Goal: Check status: Check status

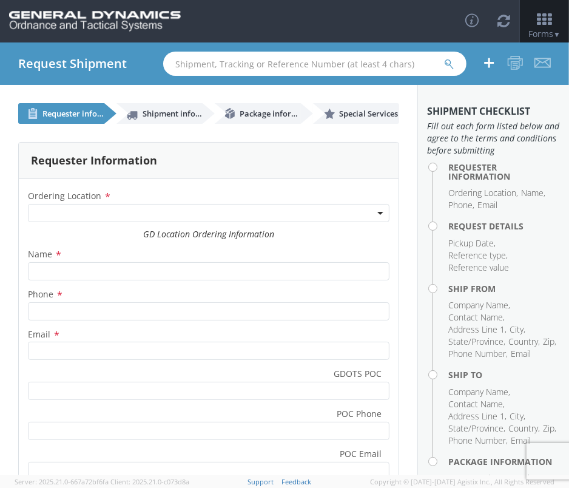
select select
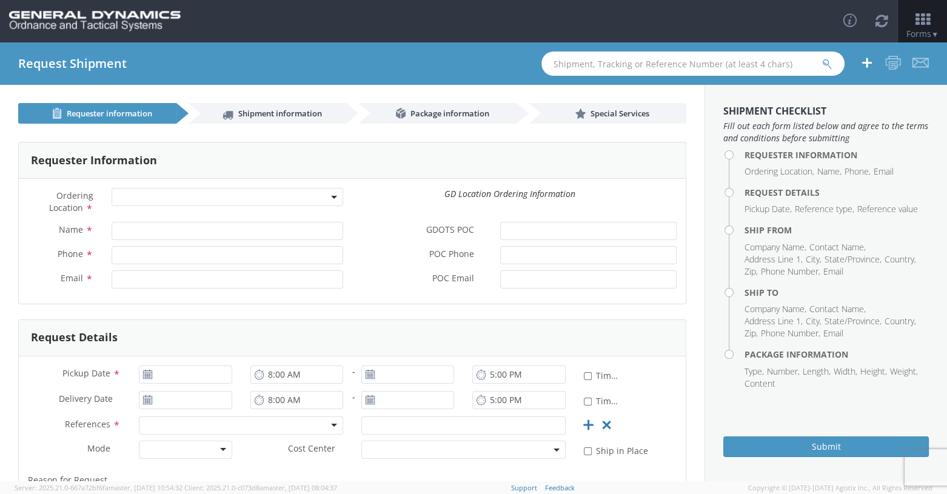
drag, startPoint x: 682, startPoint y: 2, endPoint x: 346, endPoint y: 65, distance: 341.3
click at [346, 65] on div "Request Shipment" at bounding box center [473, 63] width 947 height 42
click at [568, 34] on span "▼" at bounding box center [935, 34] width 7 height 10
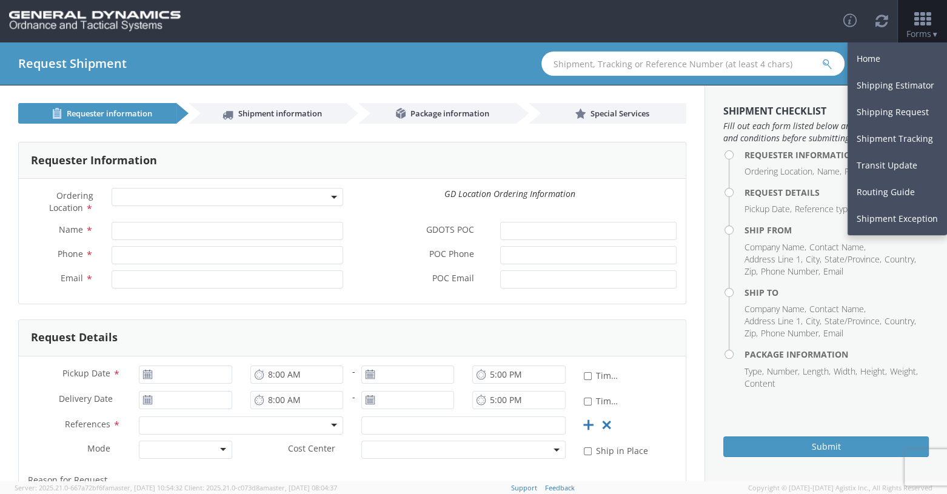
click at [178, 163] on div "Requester Information" at bounding box center [352, 161] width 667 height 36
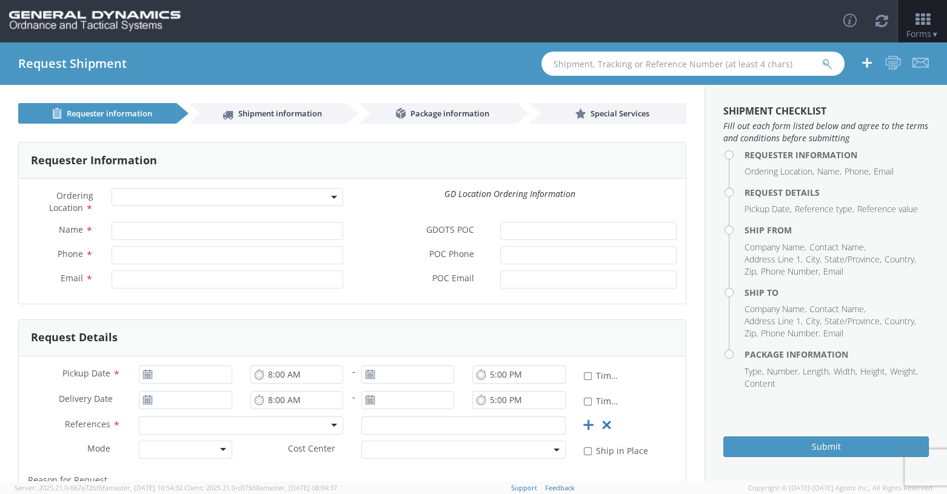
click at [568, 64] on input "text" at bounding box center [693, 64] width 303 height 24
type input "57093311"
click at [568, 64] on icon "submit" at bounding box center [827, 64] width 10 height 11
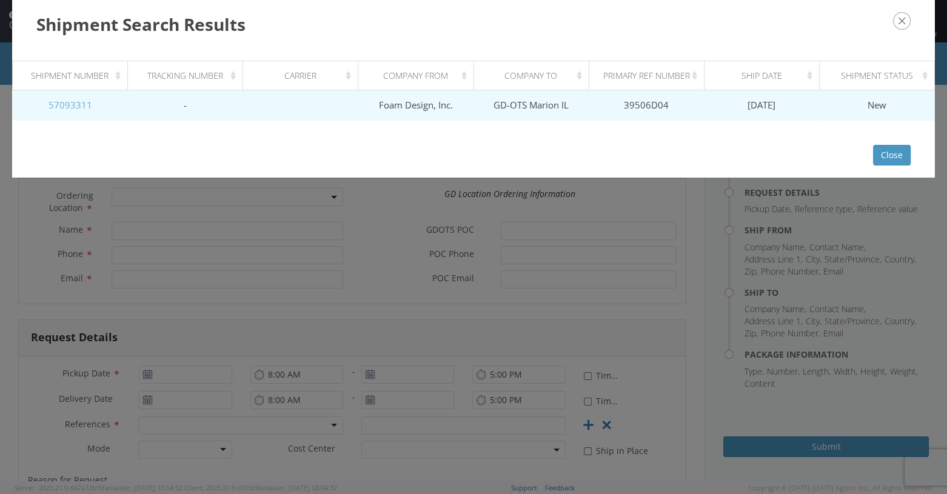
click at [58, 108] on link "57093311" at bounding box center [71, 105] width 44 height 12
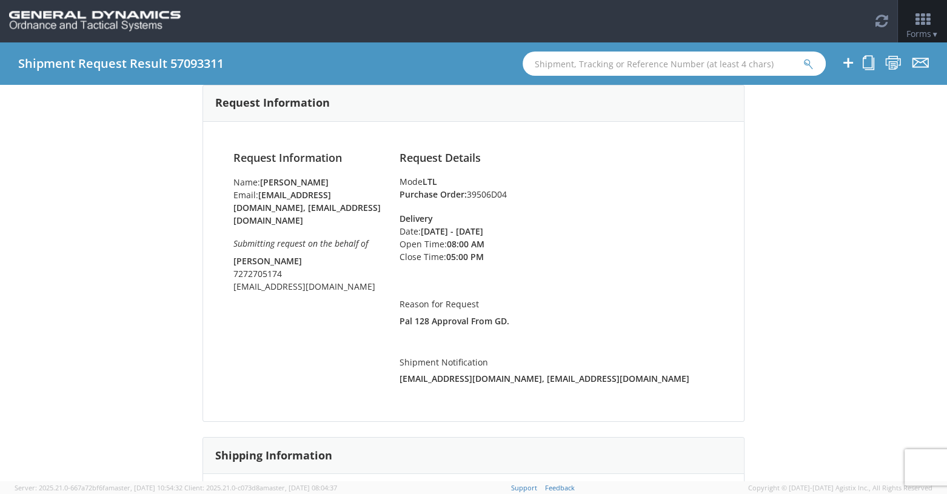
scroll to position [364, 0]
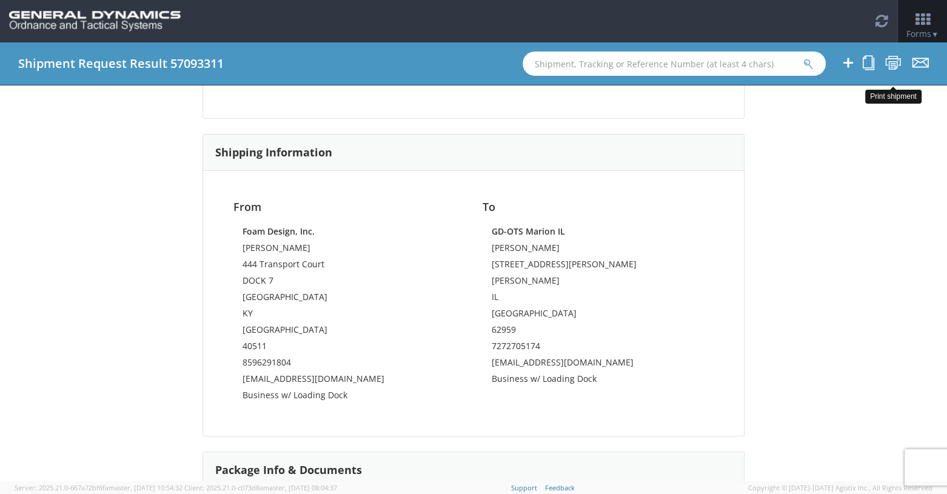
click at [568, 63] on icon at bounding box center [894, 62] width 16 height 15
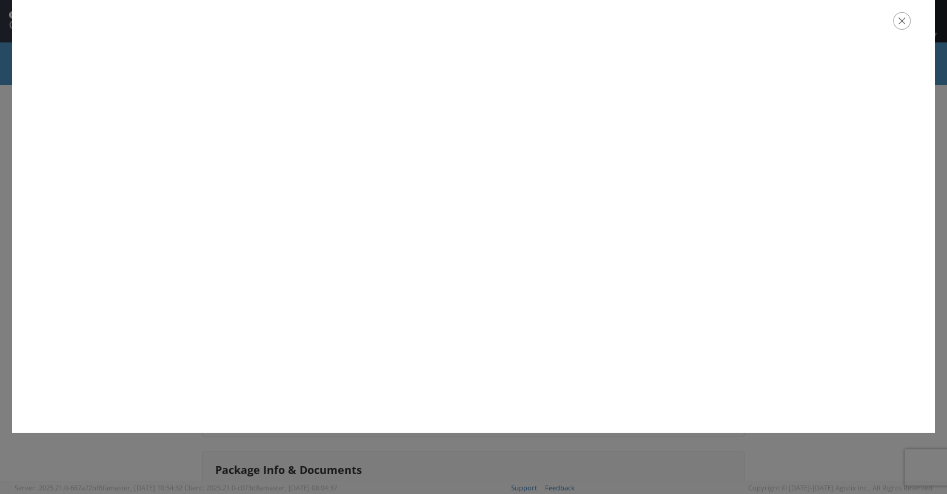
click at [568, 27] on icon "button" at bounding box center [902, 21] width 18 height 18
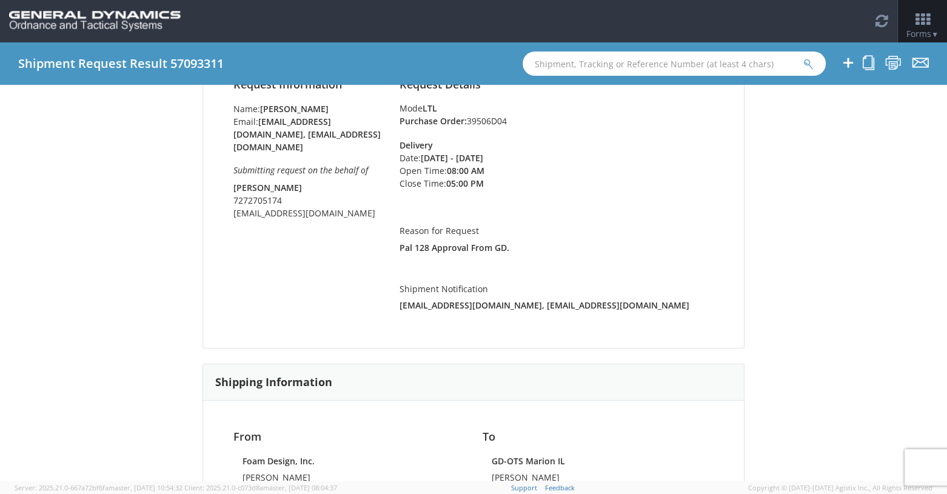
scroll to position [0, 0]
